Goal: Check status: Check status

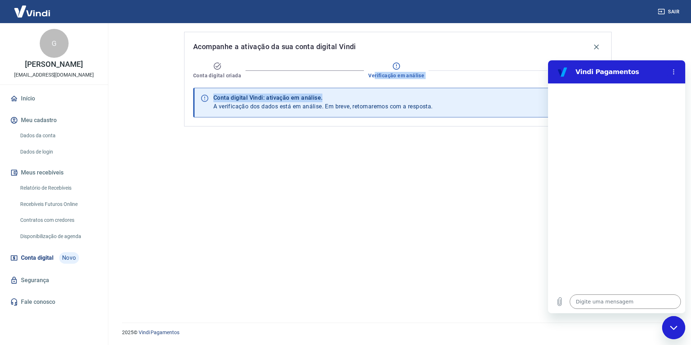
drag, startPoint x: 376, startPoint y: 73, endPoint x: 497, endPoint y: 83, distance: 121.5
click at [461, 80] on div "Acompanhe a ativação da sua conta digital Vindi Conta digital criada Verificaçã…" at bounding box center [398, 79] width 428 height 95
drag, startPoint x: 401, startPoint y: 118, endPoint x: 394, endPoint y: 130, distance: 13.1
click at [401, 119] on div "Acompanhe a ativação da sua conta digital Vindi Conta digital criada Verificaçã…" at bounding box center [398, 79] width 428 height 95
click at [413, 127] on div "Acompanhe a ativação da sua conta digital Vindi Conta digital criada Verificaçã…" at bounding box center [398, 168] width 445 height 291
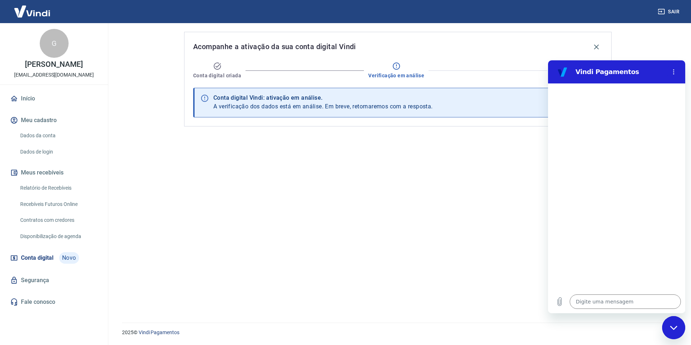
click at [670, 323] on div "Fechar janela de mensagens" at bounding box center [674, 328] width 22 height 22
type textarea "x"
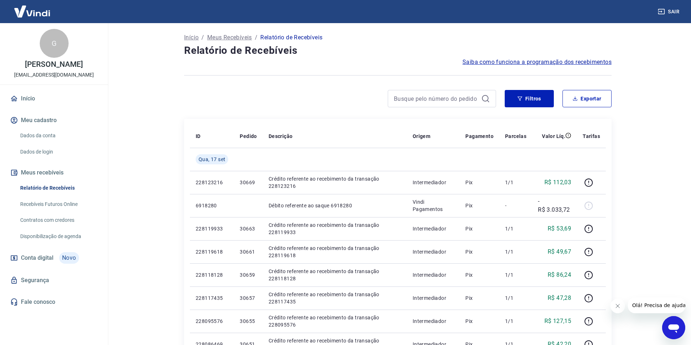
click at [561, 156] on td at bounding box center [554, 159] width 45 height 23
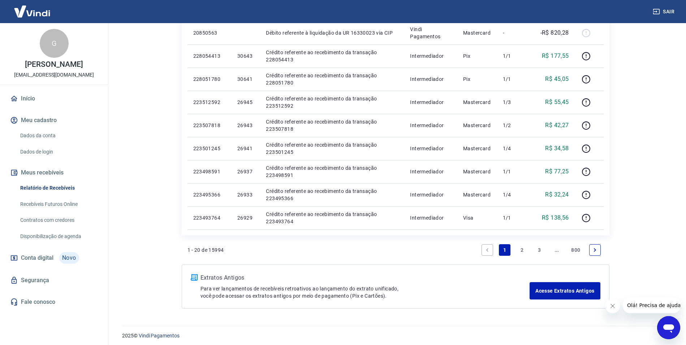
scroll to position [407, 0]
